Goal: Task Accomplishment & Management: Use online tool/utility

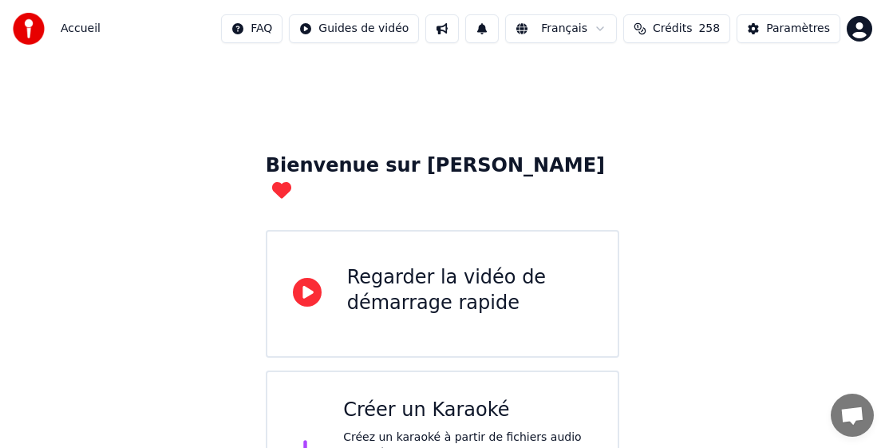
click at [625, 29] on span "Crédits" at bounding box center [672, 29] width 39 height 16
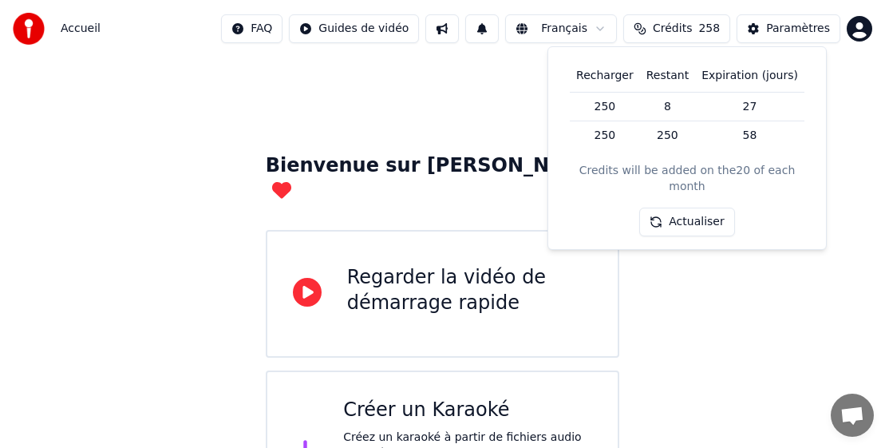
click at [625, 34] on span "Crédits" at bounding box center [672, 29] width 39 height 16
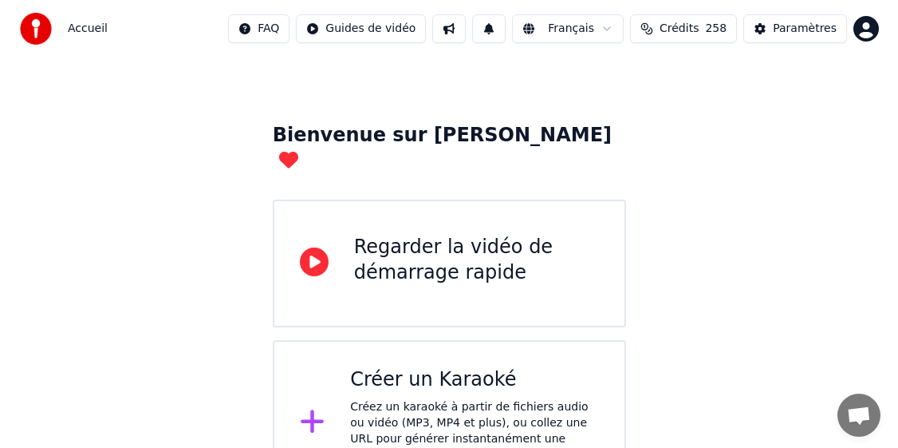
scroll to position [47, 0]
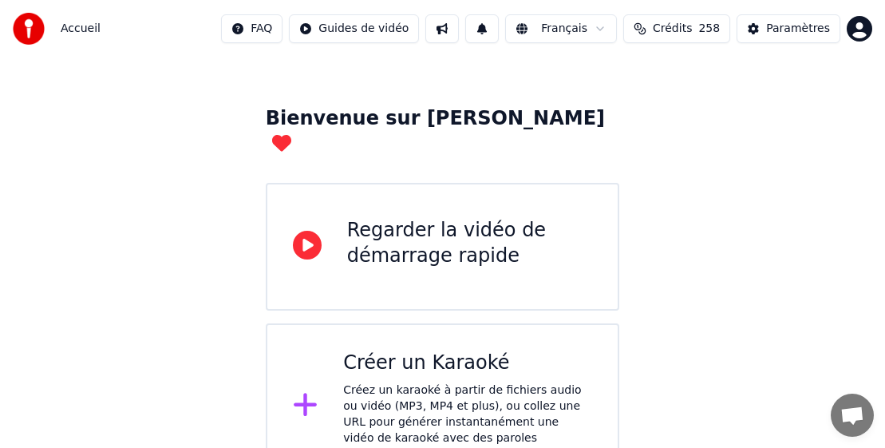
click at [411, 353] on div "Créer un Karaoké Créez un karaoké à partir de fichiers audio ou vidéo (MP3, MP4…" at bounding box center [467, 406] width 249 height 112
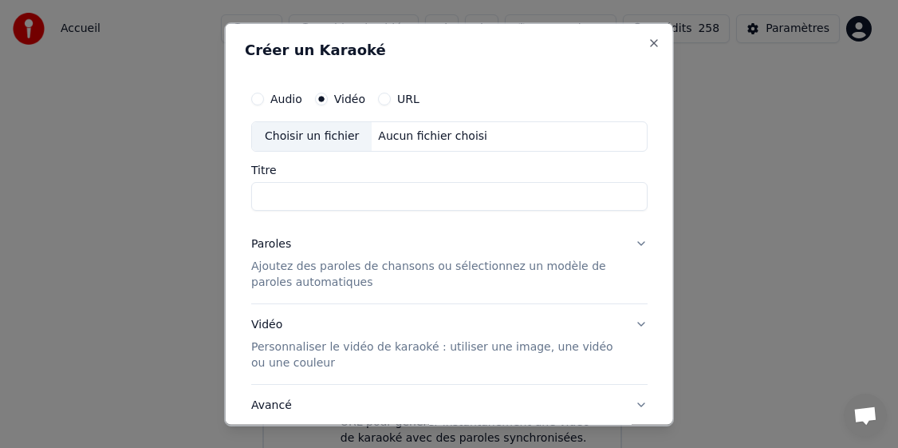
click at [314, 133] on div "Choisir un fichier" at bounding box center [312, 135] width 120 height 29
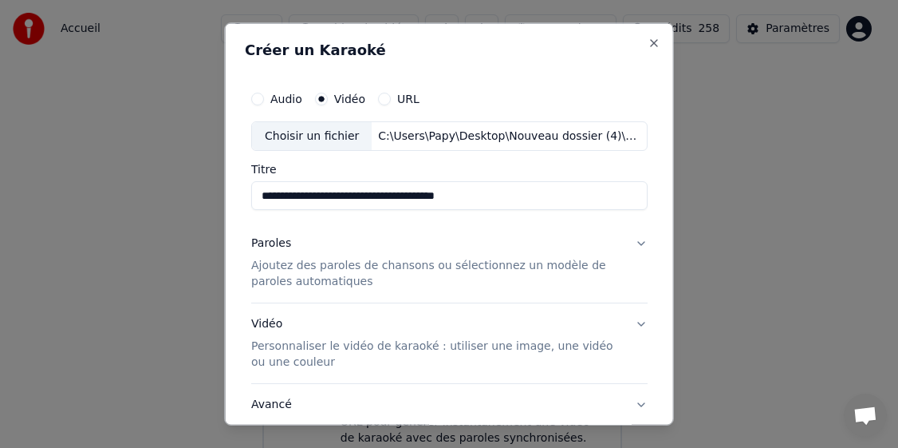
drag, startPoint x: 377, startPoint y: 196, endPoint x: 229, endPoint y: 190, distance: 147.7
click at [229, 190] on div "**********" at bounding box center [449, 223] width 449 height 403
type input "**********"
click at [311, 268] on p "Ajoutez des paroles de chansons ou sélectionnez un modèle de paroles automatiqu…" at bounding box center [436, 274] width 371 height 32
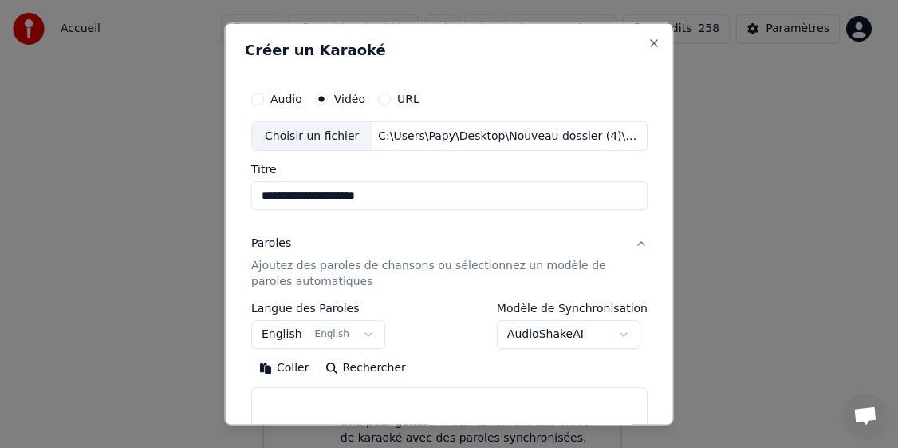
click at [279, 333] on button "English English" at bounding box center [318, 334] width 134 height 29
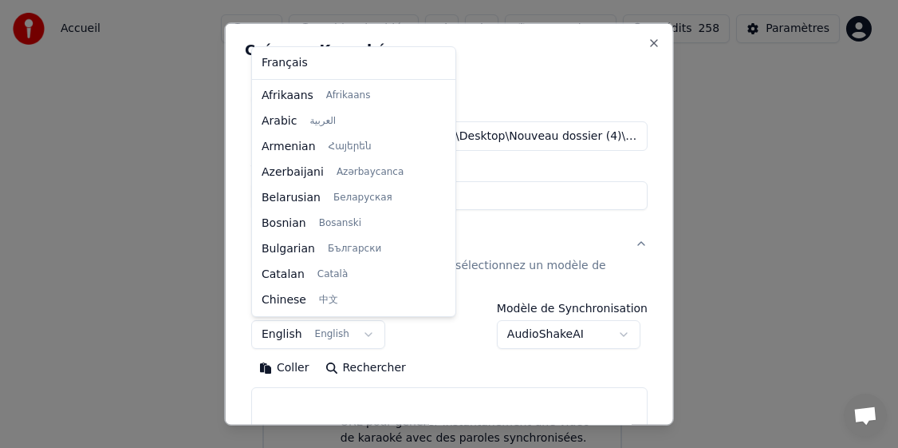
scroll to position [128, 0]
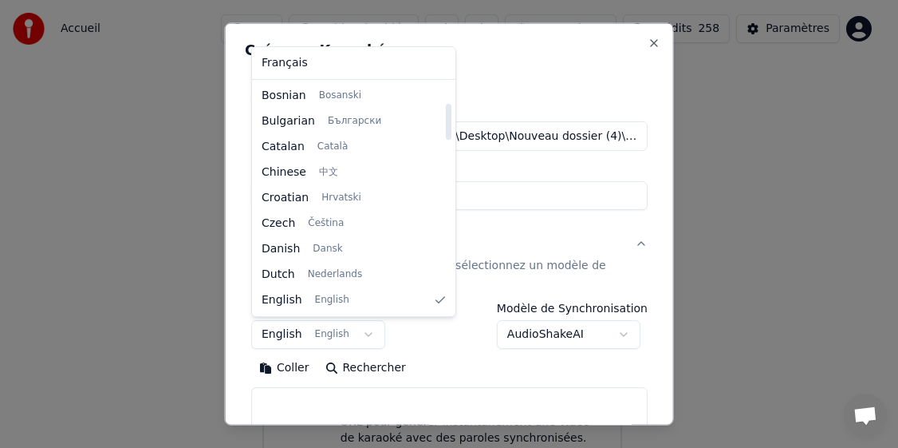
select select "**"
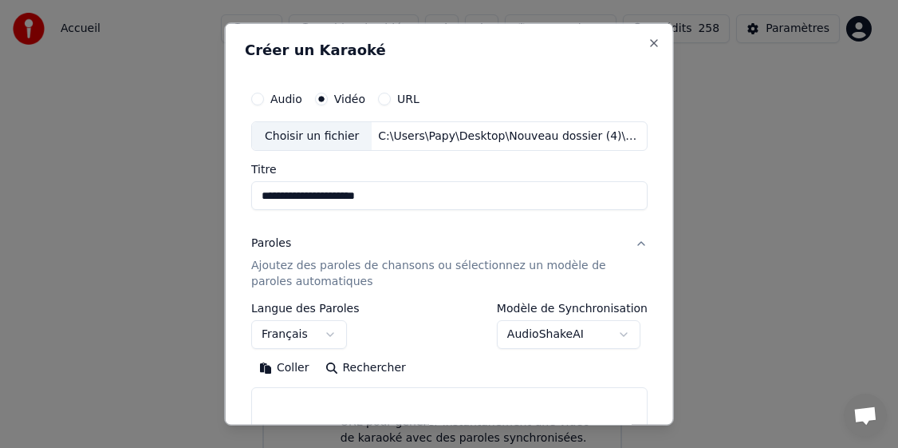
click at [288, 365] on button "Coller" at bounding box center [284, 368] width 66 height 26
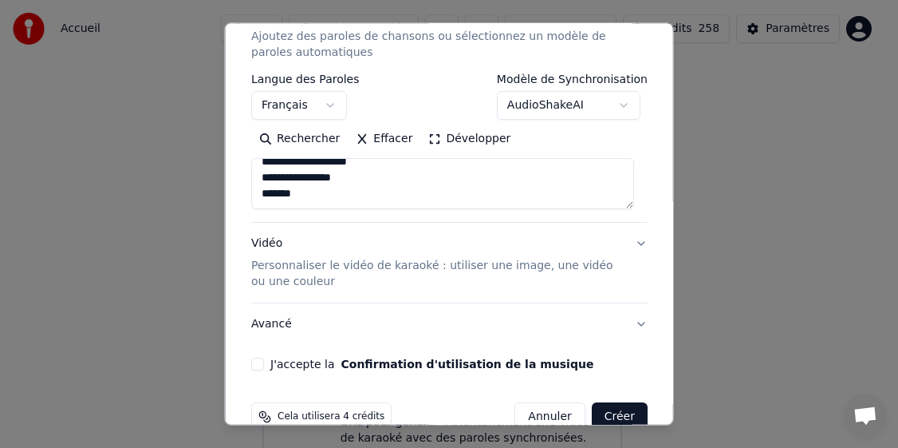
scroll to position [239, 0]
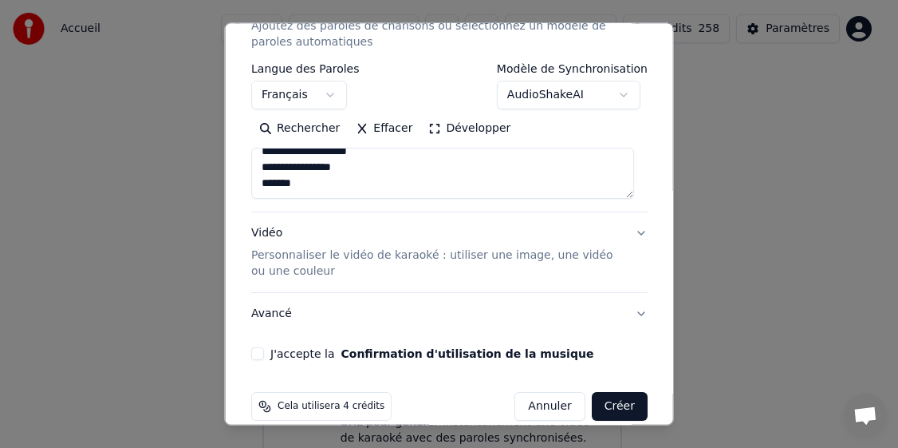
click at [263, 356] on button "J'accepte la Confirmation d'utilisation de la musique" at bounding box center [257, 353] width 13 height 13
click at [601, 406] on button "Créer" at bounding box center [619, 406] width 56 height 29
type textarea "**********"
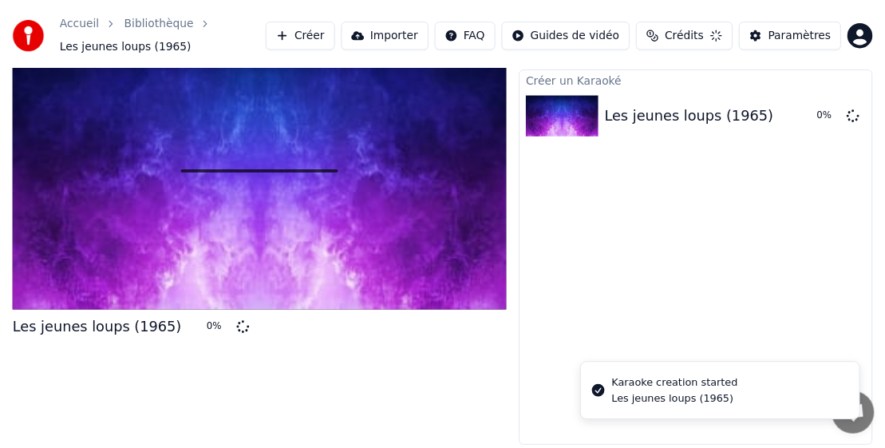
scroll to position [37, 0]
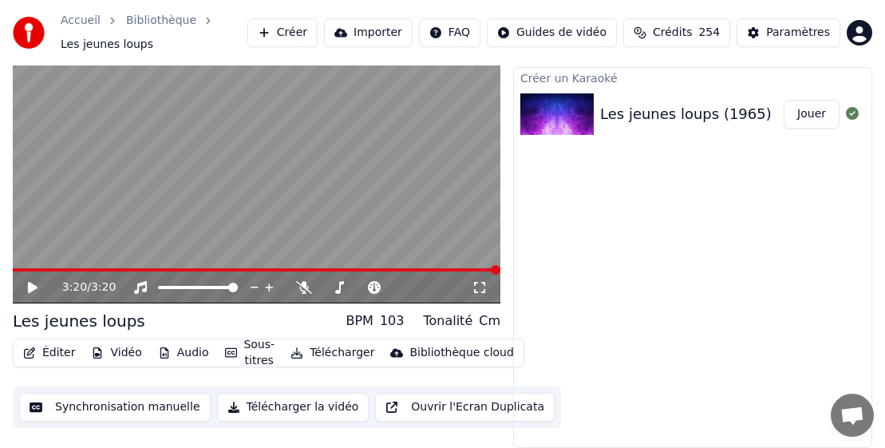
click at [327, 356] on button "Télécharger" at bounding box center [332, 352] width 97 height 22
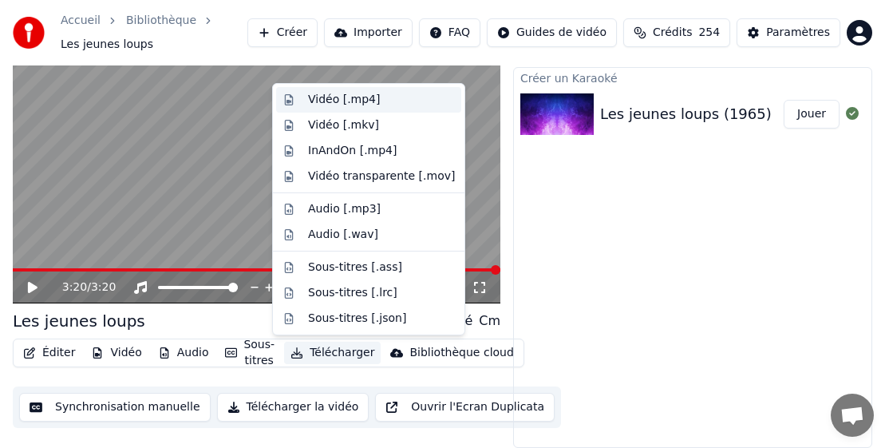
click at [338, 100] on div "Vidéo [.mp4]" at bounding box center [344, 100] width 72 height 16
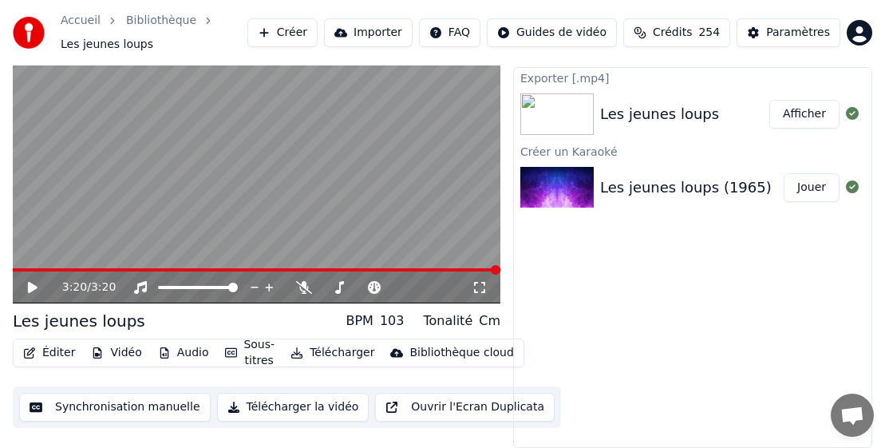
click at [625, 262] on div "Exporter [.mp4] Les jeunes loups Afficher Créer un [DEMOGRAPHIC_DATA] Les jeune…" at bounding box center [692, 257] width 359 height 381
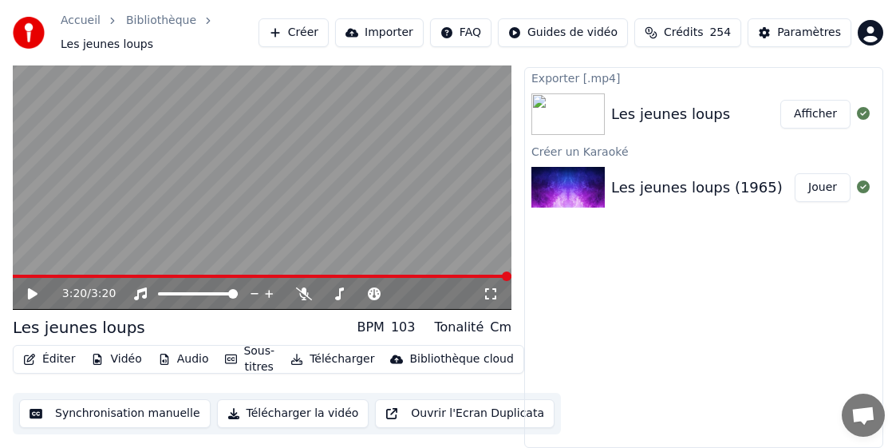
drag, startPoint x: 161, startPoint y: 15, endPoint x: 179, endPoint y: 28, distance: 22.4
click at [161, 16] on link "Bibliothèque" at bounding box center [161, 21] width 70 height 16
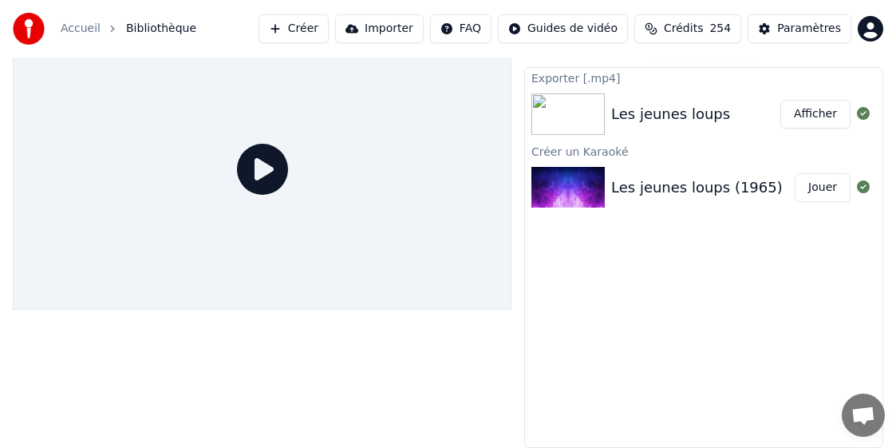
click at [625, 123] on div "Les jeunes loups" at bounding box center [670, 114] width 119 height 22
click at [625, 349] on div "Exporter [.mp4] Les jeunes loups Afficher Créer un [DEMOGRAPHIC_DATA] Les jeune…" at bounding box center [703, 257] width 359 height 381
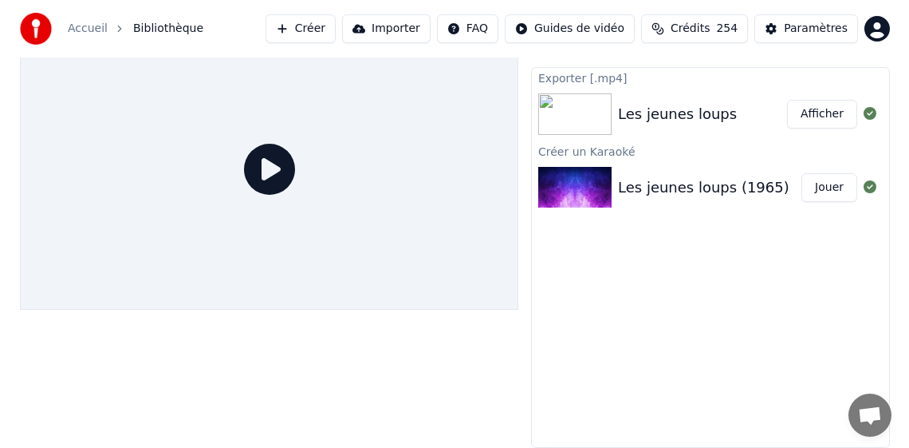
scroll to position [0, 0]
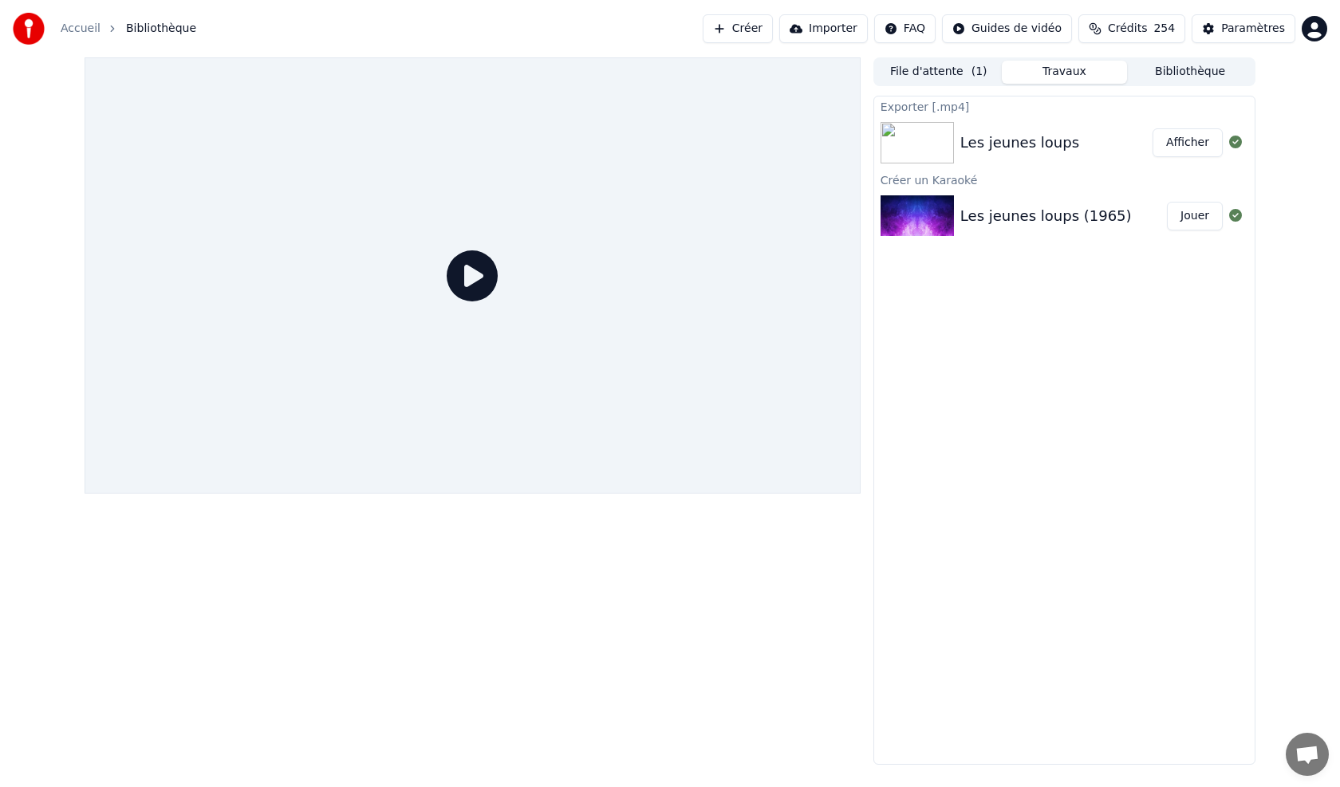
click at [625, 67] on button "Bibliothèque" at bounding box center [1190, 72] width 126 height 23
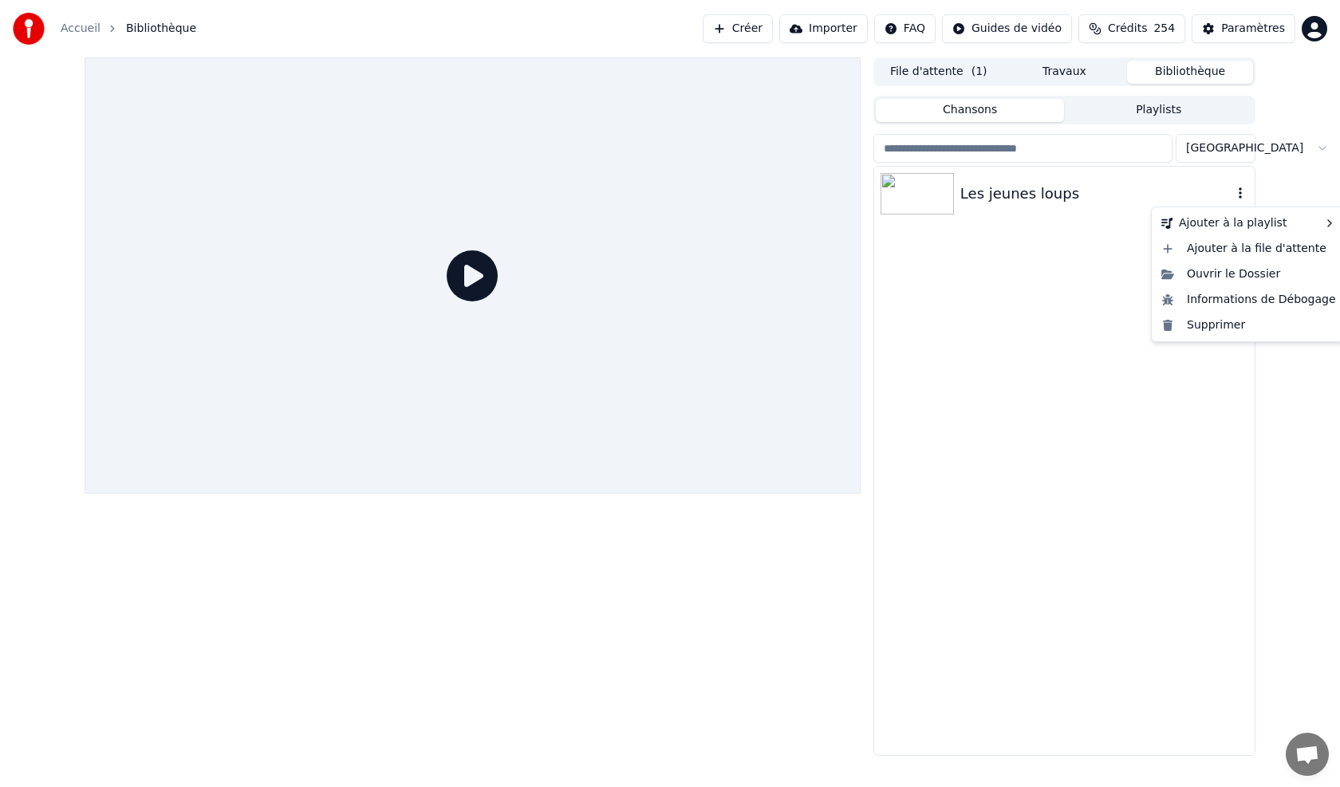
click at [625, 199] on icon "button" at bounding box center [1241, 193] width 16 height 13
click at [625, 329] on div "Supprimer" at bounding box center [1248, 326] width 187 height 26
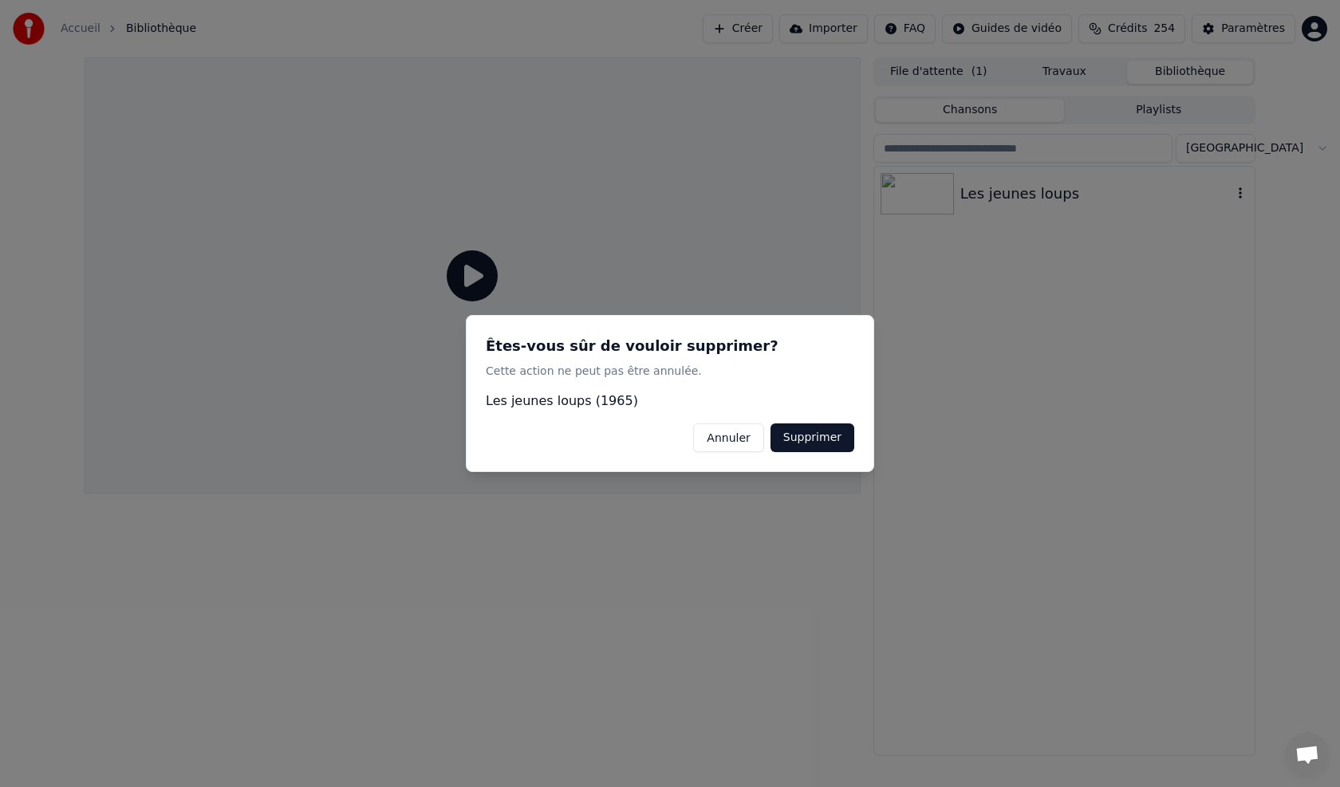
click at [625, 435] on button "Supprimer" at bounding box center [813, 438] width 84 height 29
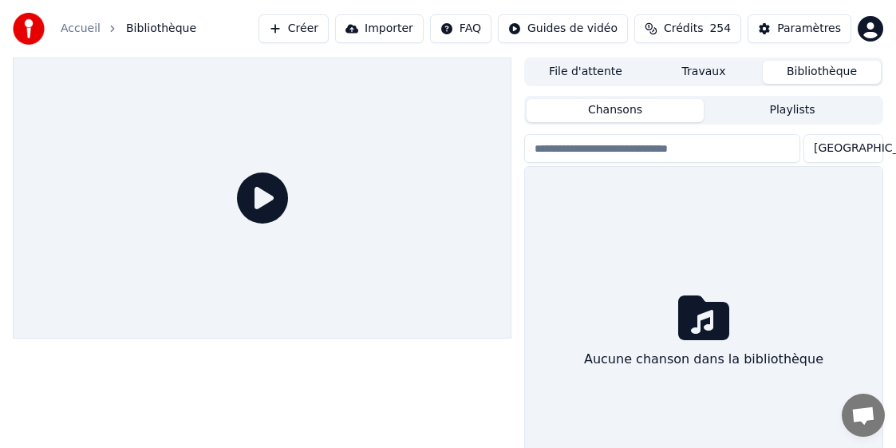
click at [440, 366] on div at bounding box center [262, 279] width 499 height 444
click at [321, 27] on button "Créer" at bounding box center [293, 28] width 70 height 29
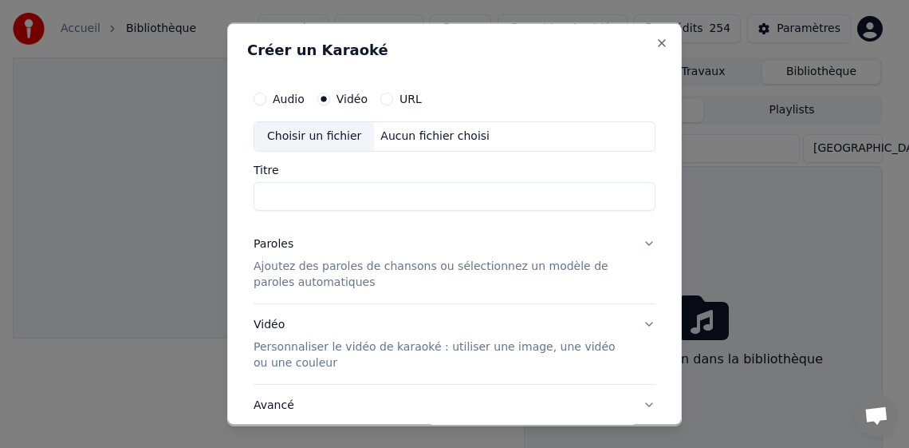
click at [331, 137] on div "Choisir un fichier" at bounding box center [314, 135] width 120 height 29
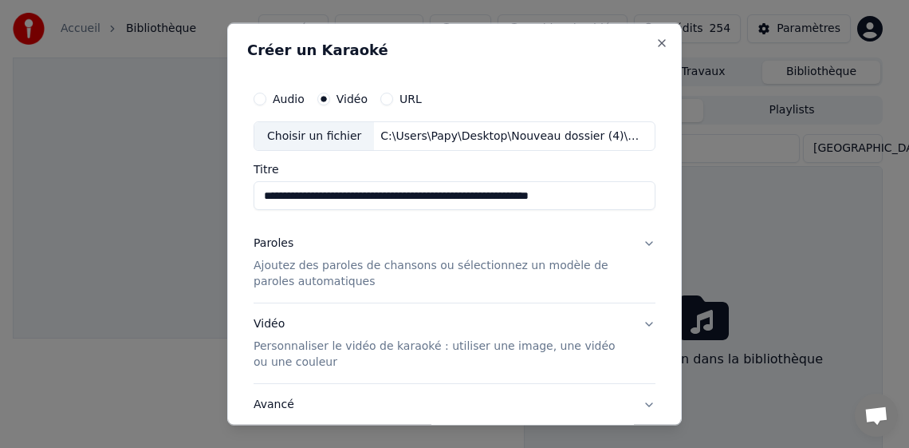
click at [352, 203] on input "**********" at bounding box center [455, 195] width 402 height 29
drag, startPoint x: 552, startPoint y: 194, endPoint x: 377, endPoint y: 212, distance: 175.7
click at [357, 201] on input "**********" at bounding box center [455, 195] width 402 height 29
type input "**********"
click at [300, 265] on p "Ajoutez des paroles de chansons ou sélectionnez un modèle de paroles automatiqu…" at bounding box center [442, 274] width 377 height 32
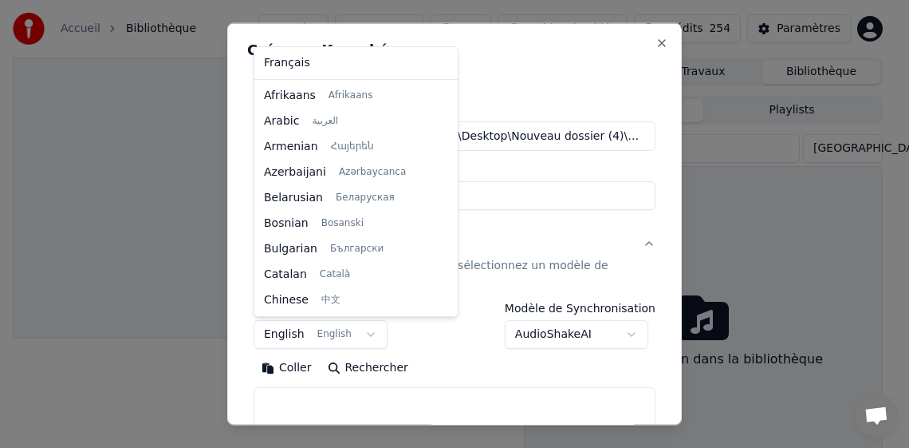
click at [286, 335] on body "**********" at bounding box center [448, 224] width 896 height 448
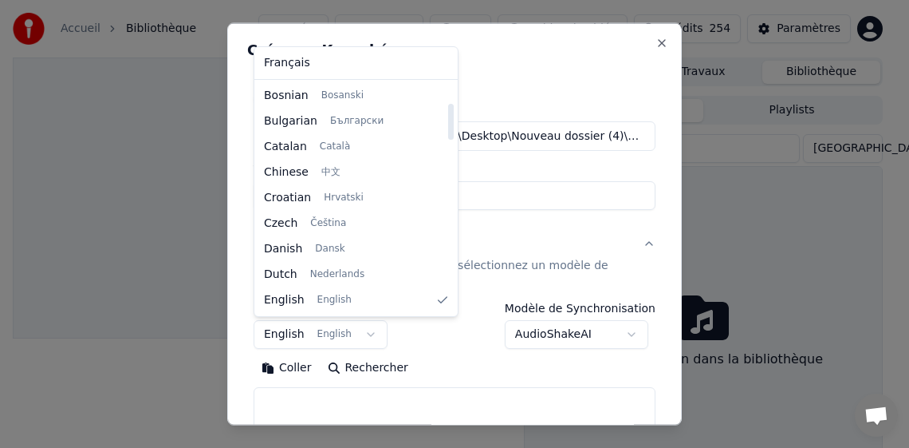
select select "**"
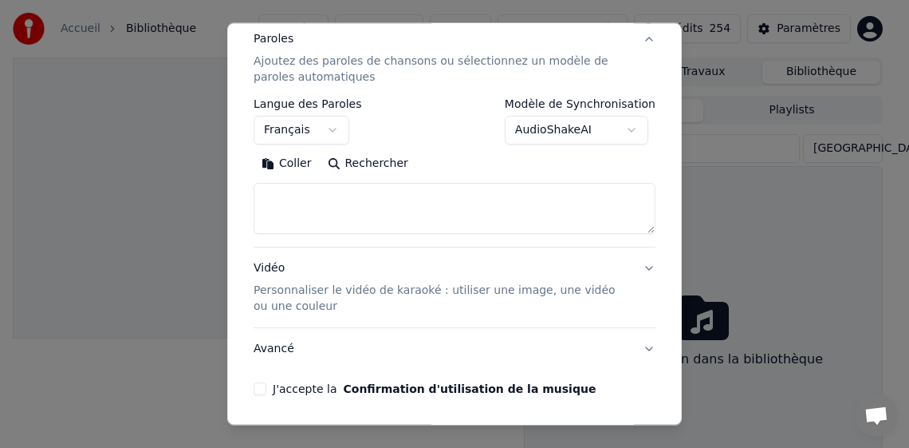
scroll to position [239, 0]
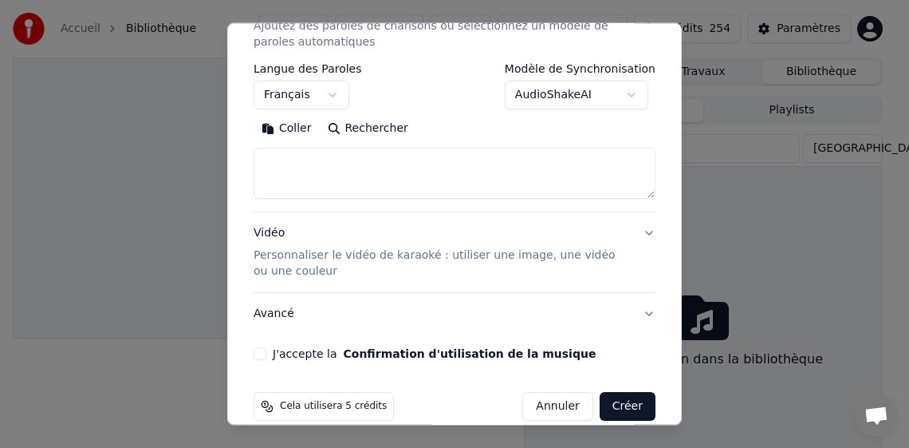
click at [290, 128] on button "Coller" at bounding box center [287, 129] width 66 height 26
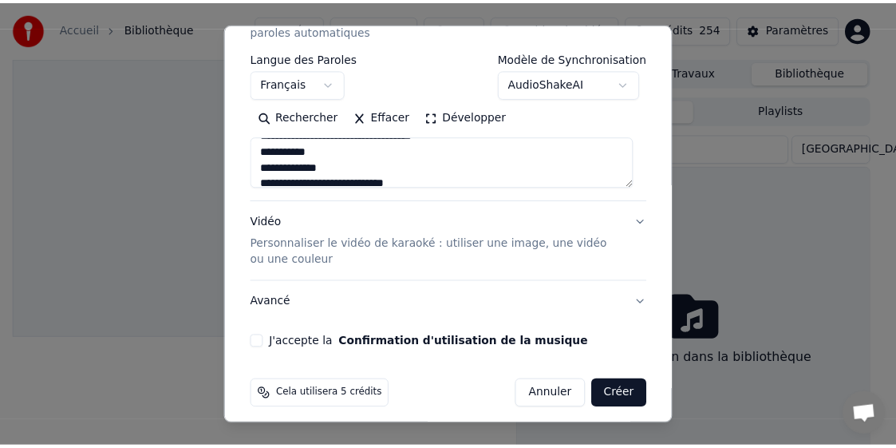
scroll to position [261, 0]
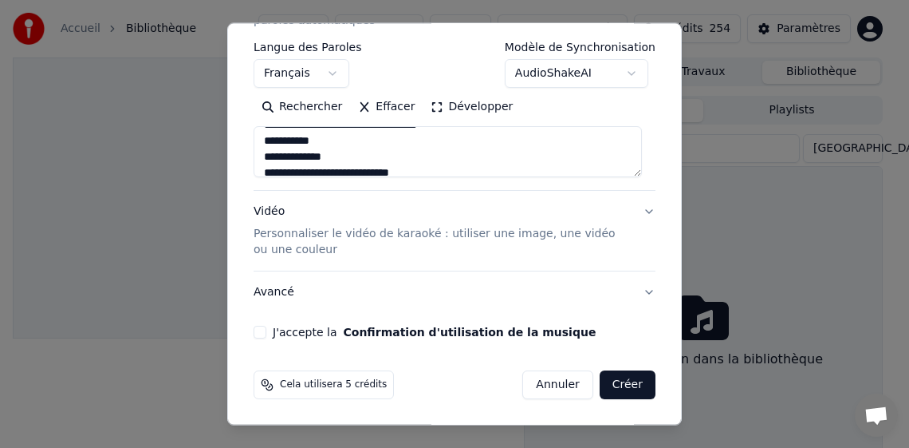
click at [255, 327] on button "J'accepte la Confirmation d'utilisation de la musique" at bounding box center [260, 331] width 13 height 13
click at [610, 385] on button "Créer" at bounding box center [628, 384] width 56 height 29
type textarea "**********"
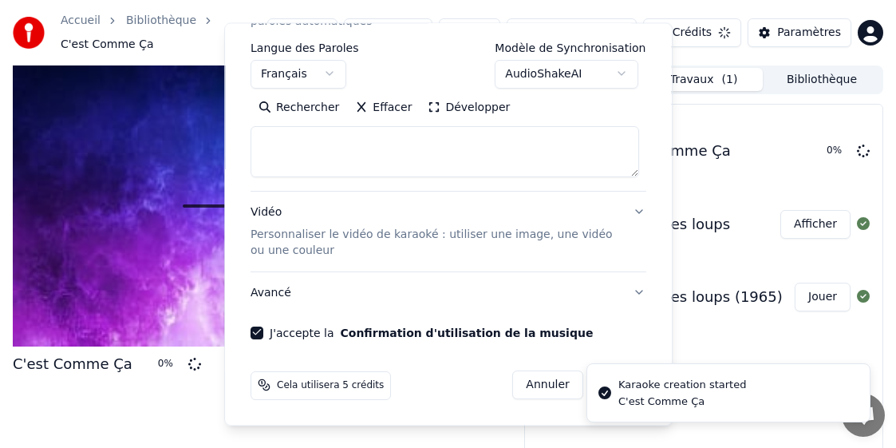
scroll to position [0, 0]
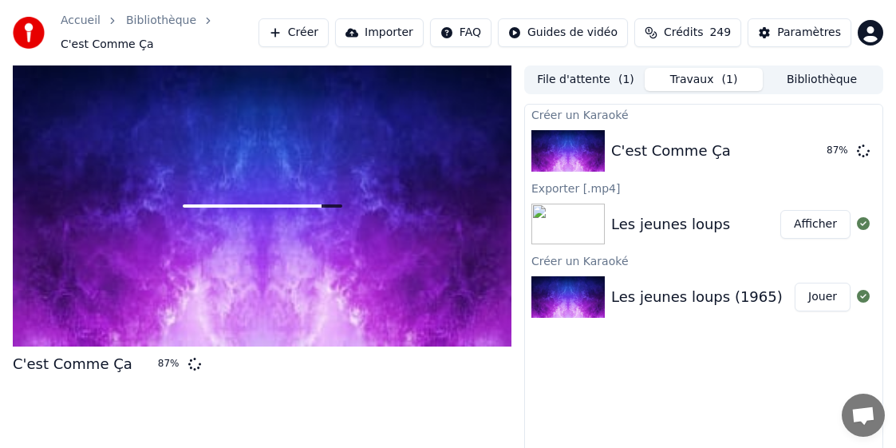
click at [476, 431] on div "C'est Comme Ça 87 %" at bounding box center [262, 274] width 499 height 419
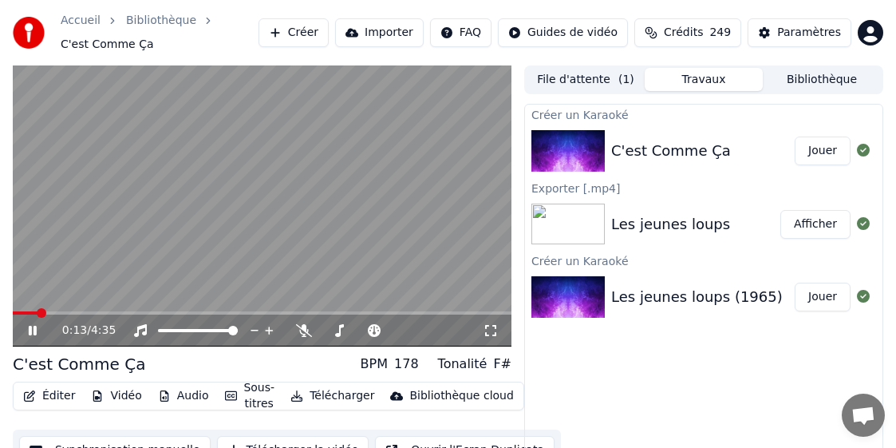
click at [41, 137] on video at bounding box center [262, 205] width 499 height 281
click at [18, 313] on span at bounding box center [23, 313] width 10 height 10
click at [30, 327] on icon at bounding box center [33, 330] width 10 height 11
click at [192, 331] on div at bounding box center [212, 330] width 128 height 16
click at [187, 335] on span at bounding box center [188, 330] width 10 height 10
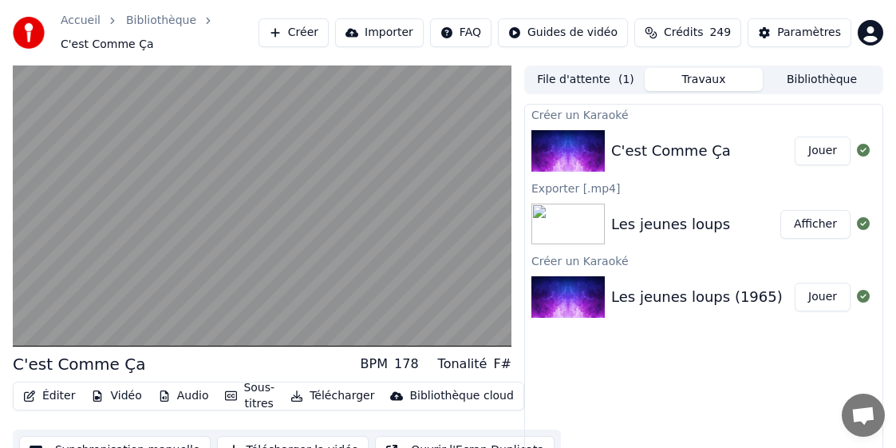
click at [338, 396] on button "Télécharger" at bounding box center [332, 396] width 97 height 22
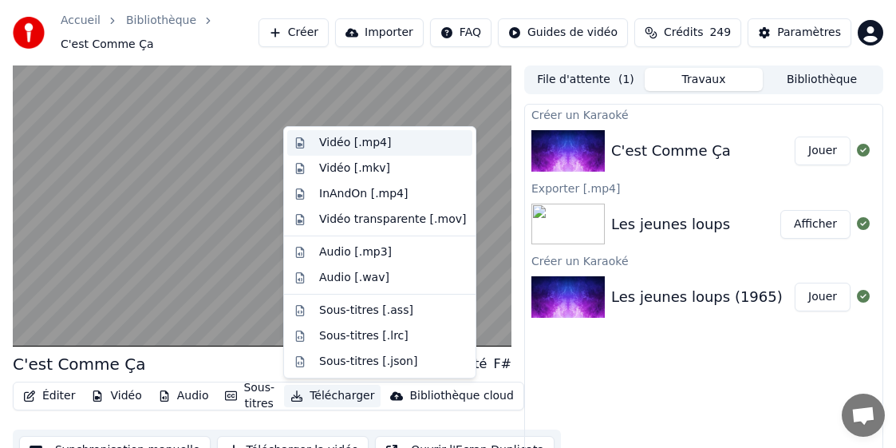
click at [367, 137] on div "Vidéo [.mp4]" at bounding box center [355, 143] width 72 height 16
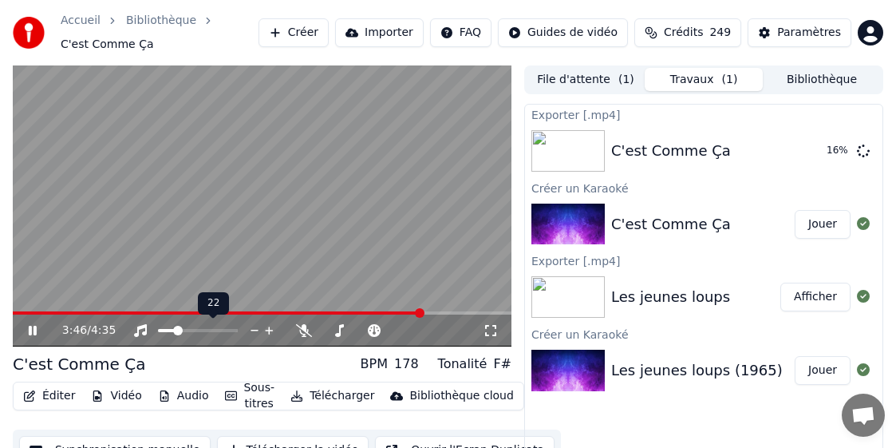
click at [176, 332] on span at bounding box center [167, 330] width 18 height 3
